Goal: Communication & Community: Connect with others

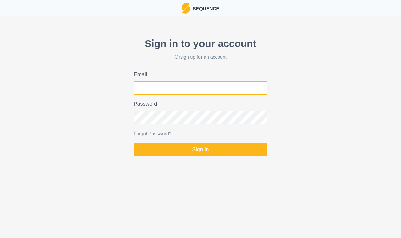
click at [220, 87] on input "Email" at bounding box center [201, 87] width 134 height 13
type input "[PERSON_NAME][EMAIL_ADDRESS][PERSON_NAME][DOMAIN_NAME]"
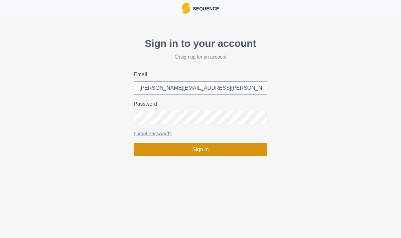
click at [203, 150] on button "Sign in" at bounding box center [201, 149] width 134 height 13
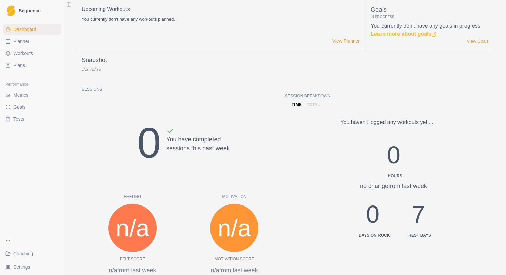
click at [29, 255] on span "Coaching" at bounding box center [23, 254] width 20 height 7
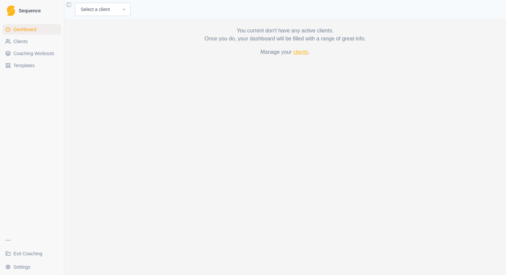
click at [303, 50] on link "clients" at bounding box center [300, 52] width 15 height 6
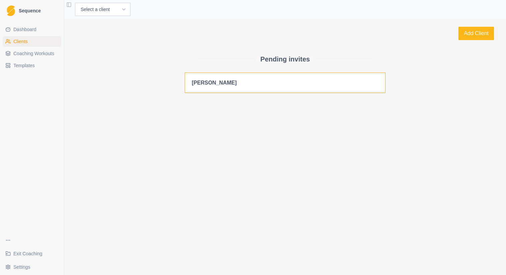
click at [203, 81] on h2 "Anna" at bounding box center [285, 83] width 187 height 6
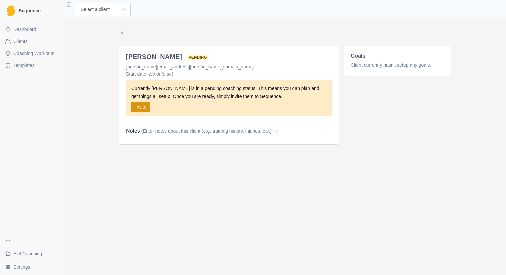
click at [145, 109] on button "Invite" at bounding box center [140, 107] width 19 height 11
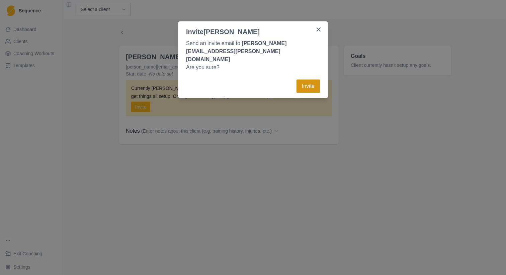
click at [308, 80] on button "Invite" at bounding box center [307, 86] width 23 height 13
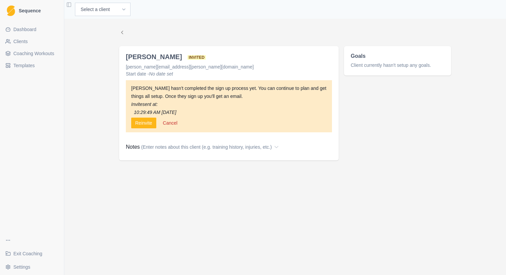
click at [25, 40] on span "Clients" at bounding box center [20, 41] width 14 height 7
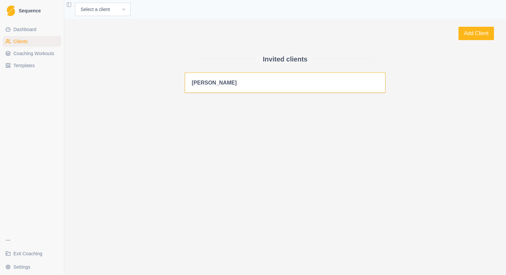
click at [219, 81] on h2 "[PERSON_NAME]" at bounding box center [285, 83] width 187 height 6
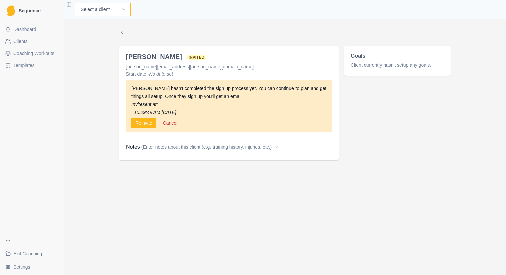
click at [115, 8] on select "Select a client Anna" at bounding box center [103, 9] width 56 height 13
select select "65767544-f1a6-4a7a-87a3-40bb6ec2ba6f"
click at [75, 3] on select "Select a client Anna" at bounding box center [103, 9] width 56 height 13
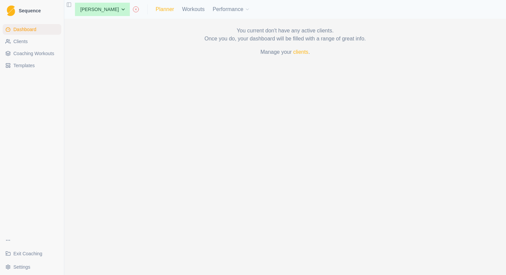
click at [156, 10] on link "Planner" at bounding box center [165, 9] width 18 height 8
select select "month"
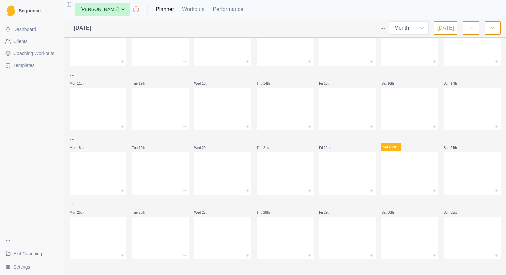
scroll to position [102, 0]
